Goal: Information Seeking & Learning: Learn about a topic

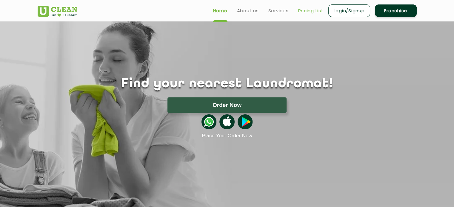
click at [306, 7] on link "Pricing List" at bounding box center [310, 10] width 25 height 7
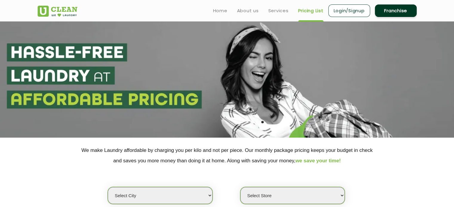
click at [198, 191] on select "Select city [GEOGRAPHIC_DATA] [GEOGRAPHIC_DATA] [GEOGRAPHIC_DATA] [GEOGRAPHIC_D…" at bounding box center [160, 195] width 104 height 17
select select "7"
select select "0"
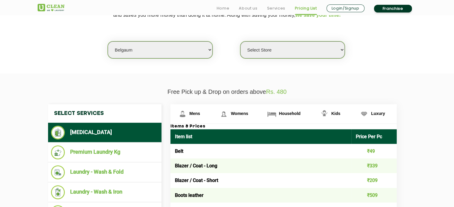
scroll to position [150, 0]
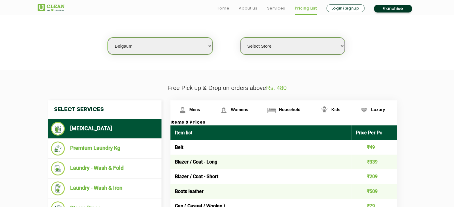
click at [195, 46] on select "Select city [GEOGRAPHIC_DATA] [GEOGRAPHIC_DATA] [GEOGRAPHIC_DATA] [GEOGRAPHIC_D…" at bounding box center [160, 46] width 104 height 17
select select "6"
click at [108, 38] on select "Select city [GEOGRAPHIC_DATA] [GEOGRAPHIC_DATA] [GEOGRAPHIC_DATA] [GEOGRAPHIC_D…" at bounding box center [160, 46] width 104 height 17
click at [327, 46] on select "Select Store [GEOGRAPHIC_DATA] [GEOGRAPHIC_DATA] UClean KR [GEOGRAPHIC_DATA] [G…" at bounding box center [292, 46] width 104 height 17
select select "439"
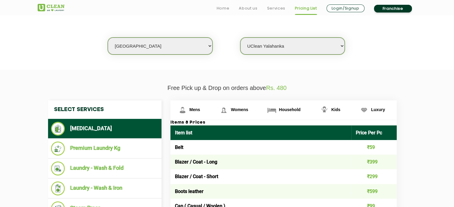
click at [240, 38] on select "Select Store [GEOGRAPHIC_DATA] [GEOGRAPHIC_DATA] UClean KR [GEOGRAPHIC_DATA] [G…" at bounding box center [292, 46] width 104 height 17
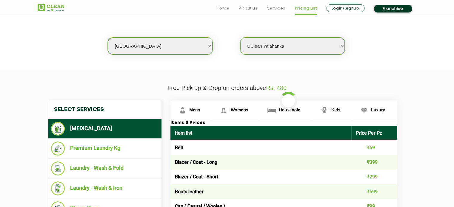
click at [414, 59] on section "We make Laundry affordable by charging you per kilo and not per piece. Our mont…" at bounding box center [227, 29] width 454 height 82
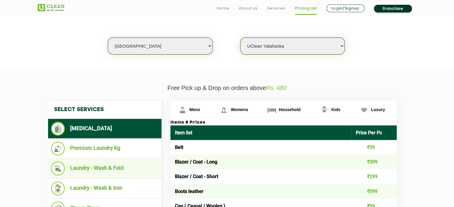
click at [107, 171] on li "Laundry - Wash & Fold" at bounding box center [104, 169] width 107 height 14
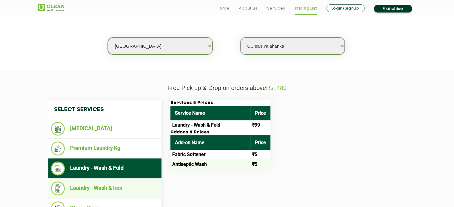
click at [113, 185] on li "Laundry - Wash & Iron" at bounding box center [104, 189] width 107 height 14
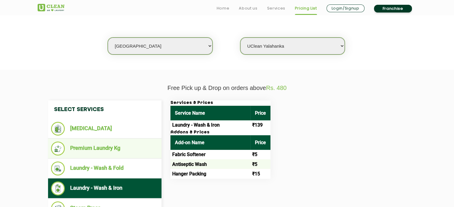
click at [113, 149] on li "Premium Laundry Kg" at bounding box center [104, 149] width 107 height 14
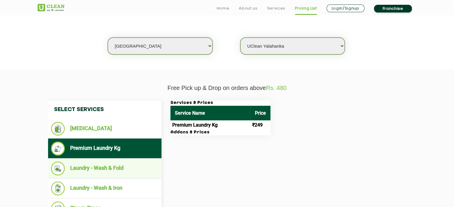
click at [106, 169] on li "Laundry - Wash & Fold" at bounding box center [104, 169] width 107 height 14
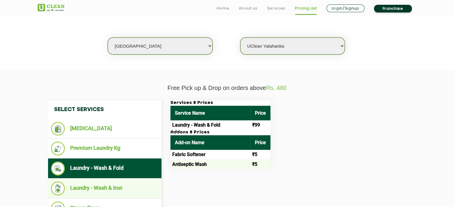
click at [109, 191] on li "Laundry - Wash & Iron" at bounding box center [104, 189] width 107 height 14
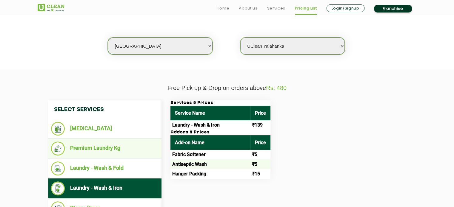
click at [105, 151] on li "Premium Laundry Kg" at bounding box center [104, 149] width 107 height 14
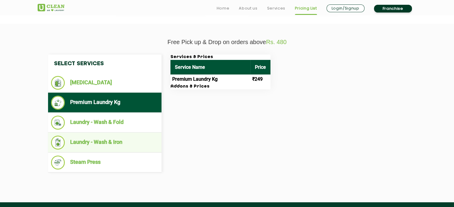
scroll to position [196, 0]
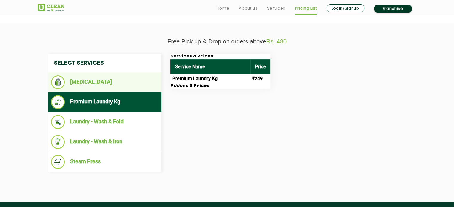
click at [108, 84] on li "[MEDICAL_DATA]" at bounding box center [104, 82] width 107 height 14
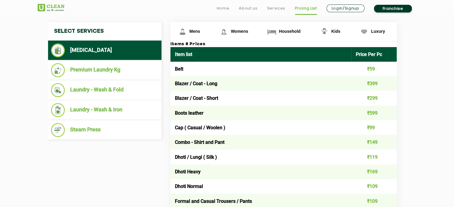
scroll to position [255, 0]
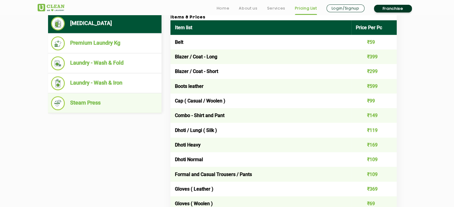
click at [98, 107] on li "Steam Press" at bounding box center [104, 103] width 107 height 14
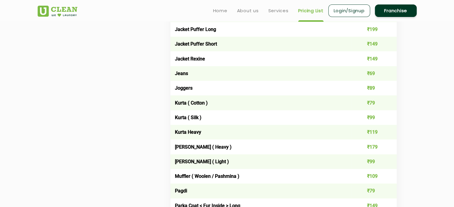
scroll to position [568, 0]
